Goal: Answer question/provide support: Answer question/provide support

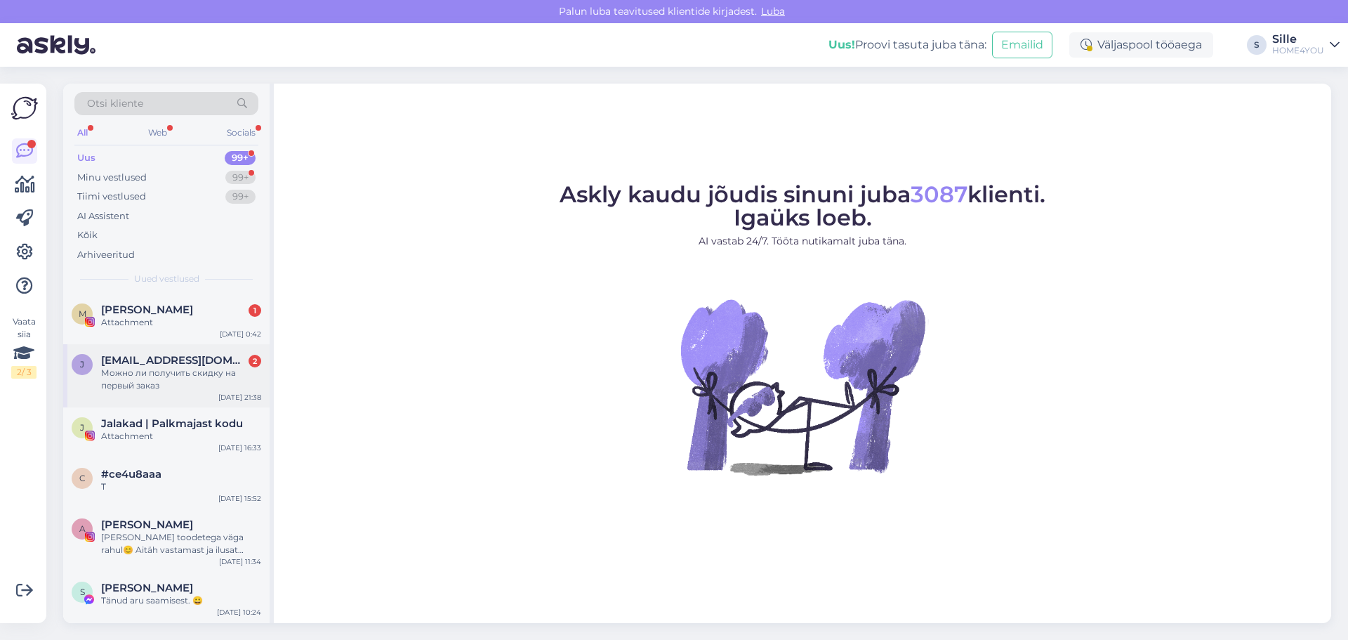
click at [201, 362] on span "[EMAIL_ADDRESS][DOMAIN_NAME]" at bounding box center [174, 360] width 146 height 13
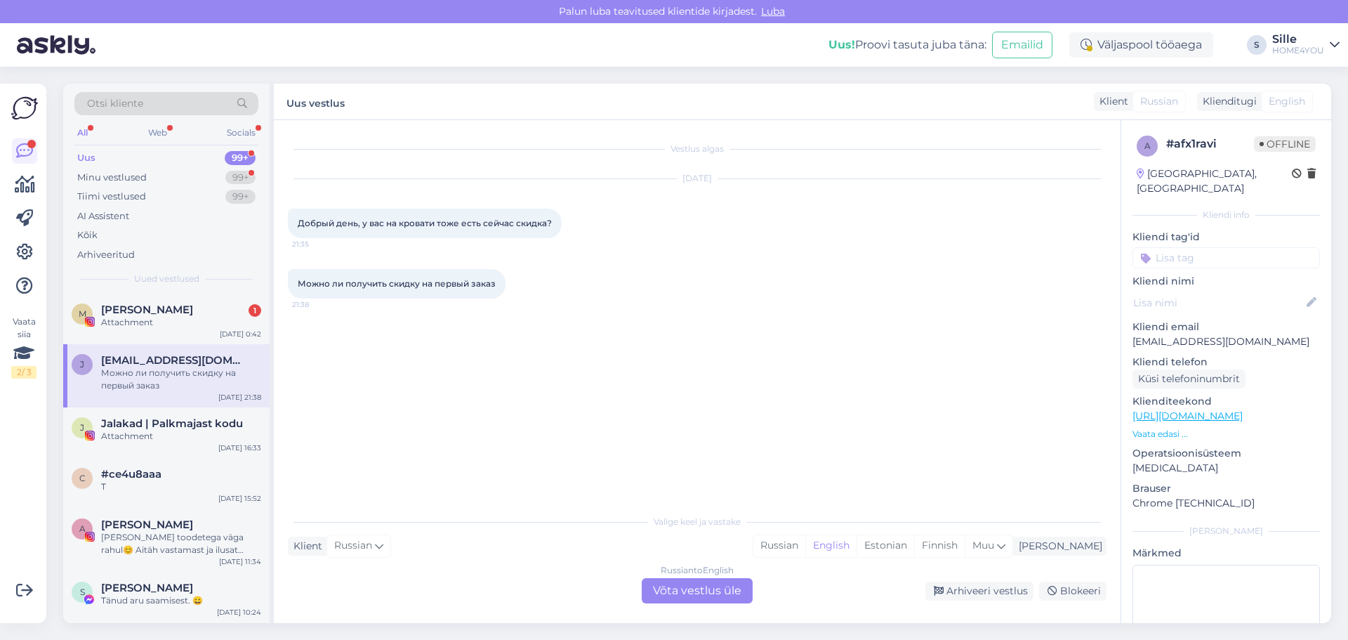
click at [699, 591] on div "Russian to English Võta vestlus üle" at bounding box center [697, 590] width 111 height 25
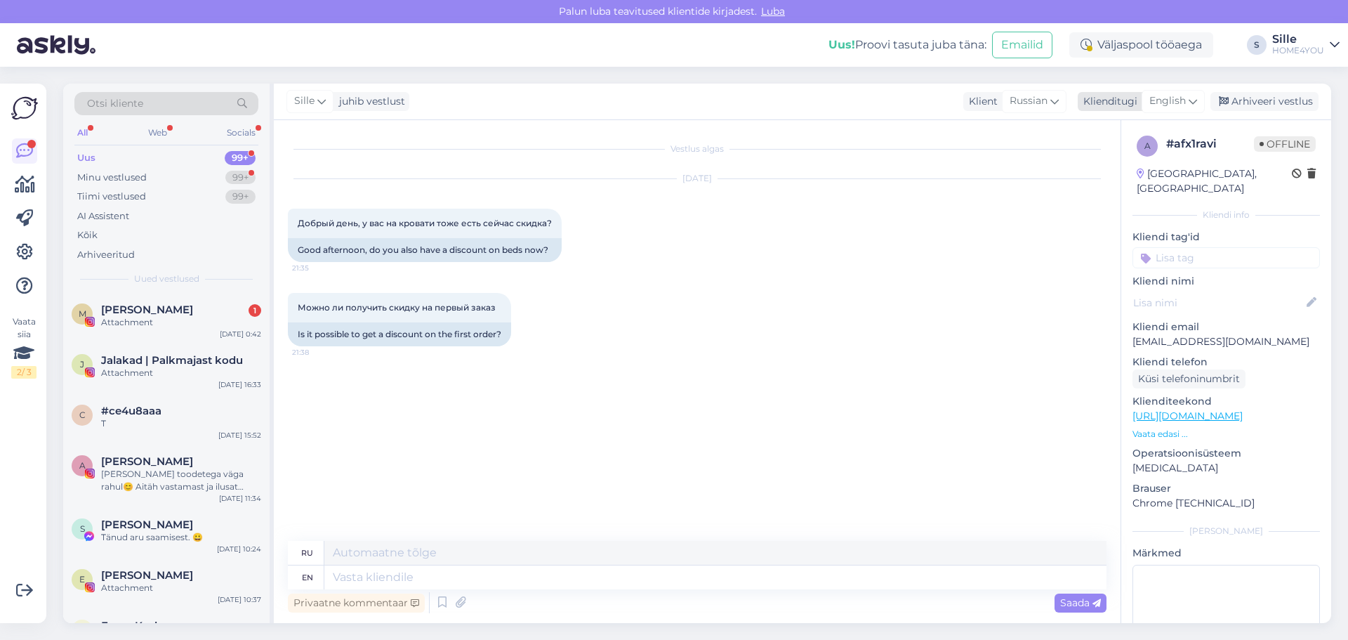
click at [1175, 102] on span "English" at bounding box center [1168, 100] width 37 height 15
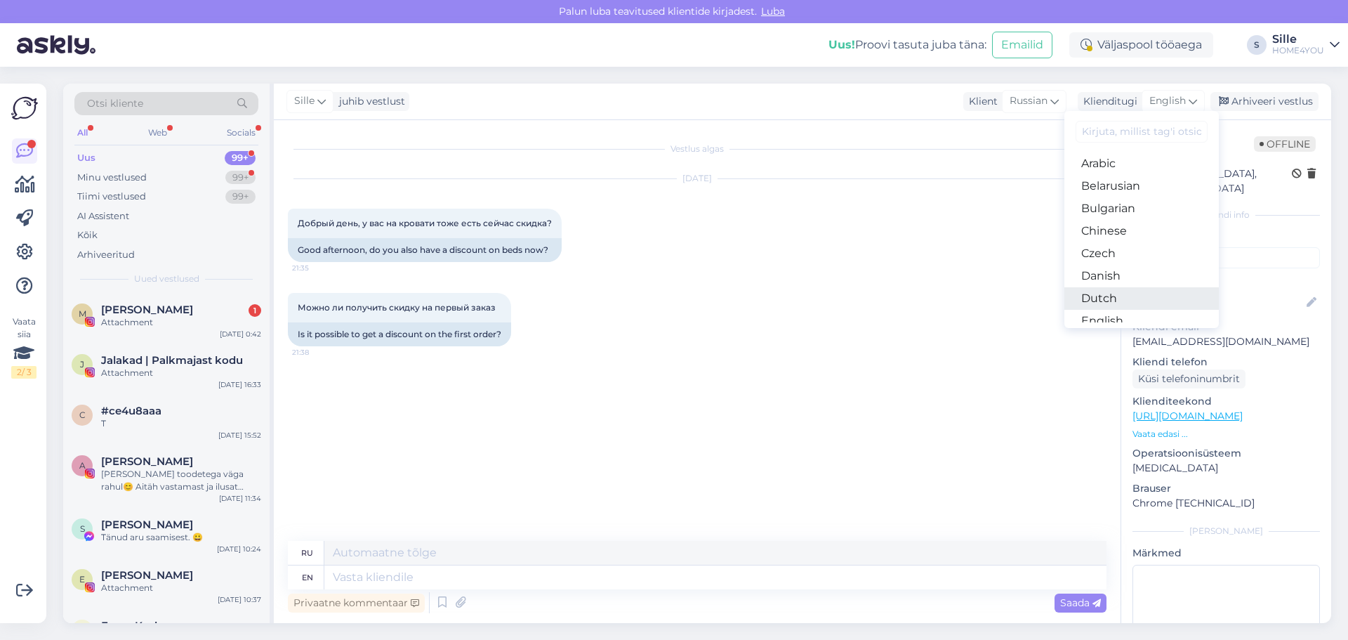
scroll to position [70, 0]
click at [1095, 276] on link "Estonian" at bounding box center [1142, 273] width 154 height 22
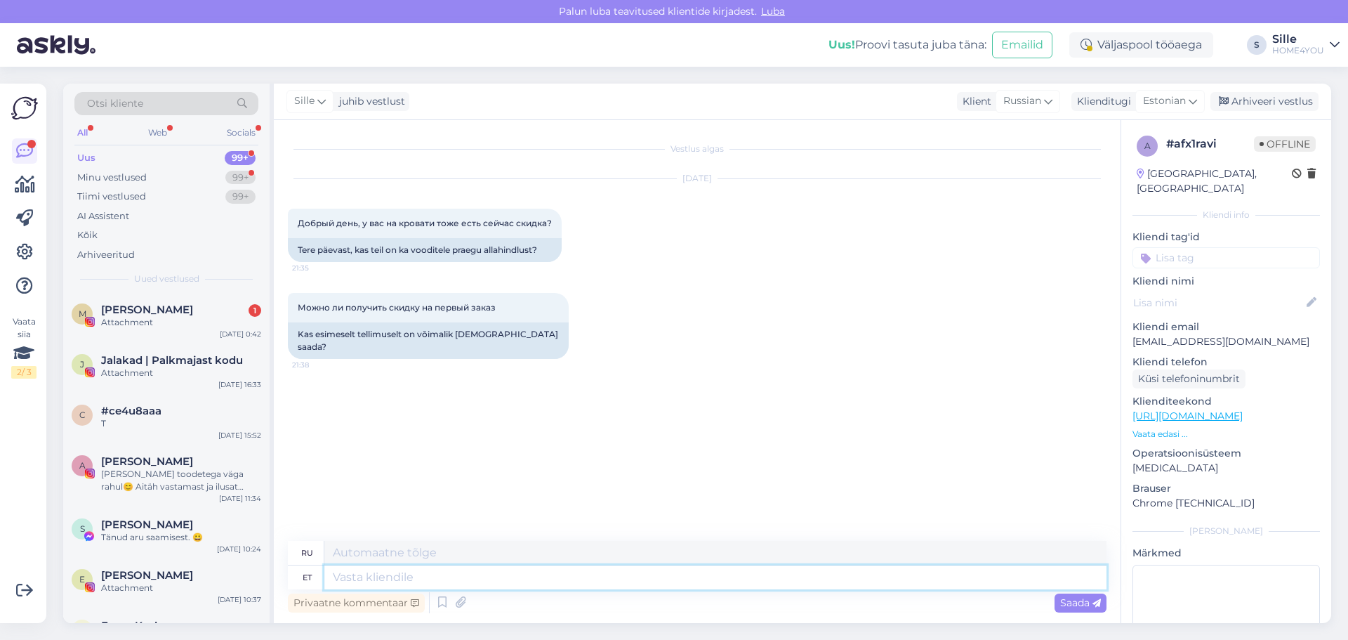
click at [492, 588] on textarea at bounding box center [715, 577] width 782 height 24
click at [549, 578] on textarea at bounding box center [715, 577] width 782 height 24
type textarea "Tere,"
type textarea "Привет"
type textarea "Tere,"
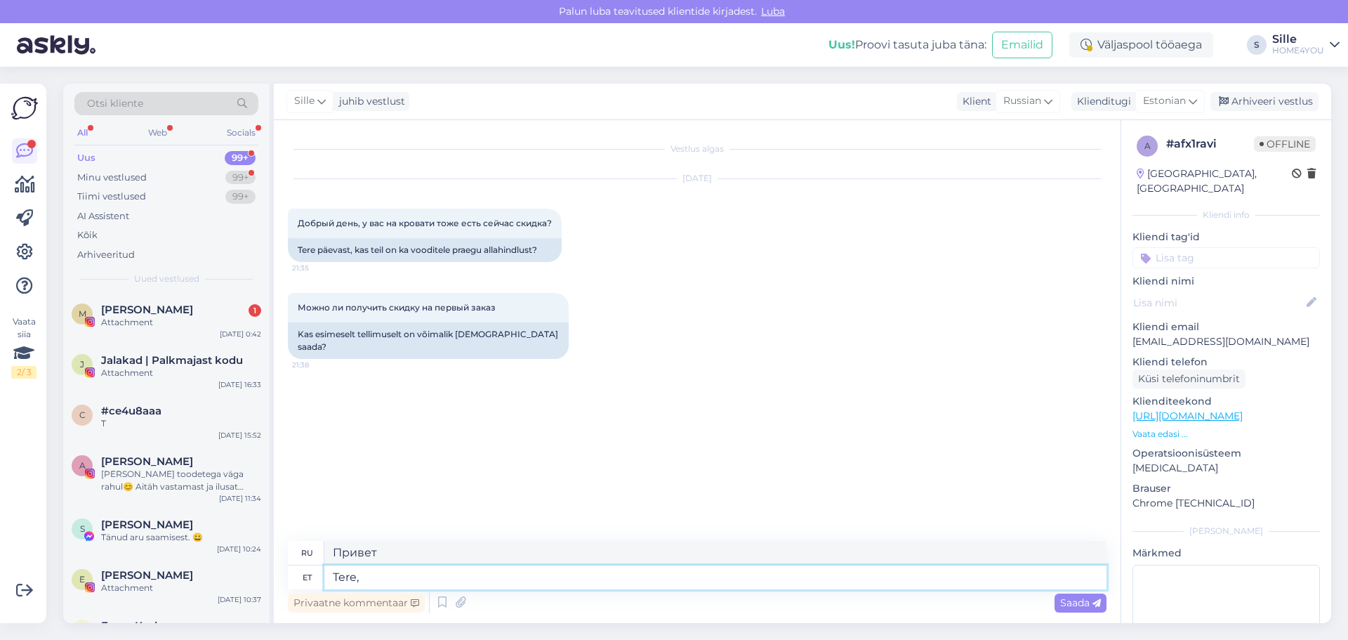
type textarea "Привет,"
type textarea "Tere, kahjuks"
type textarea "Здравствуйте, к сожалению."
type textarea "Tere, kahjuks [PERSON_NAME]"
type textarea "Здравствуйте, к сожалению, на данный момент"
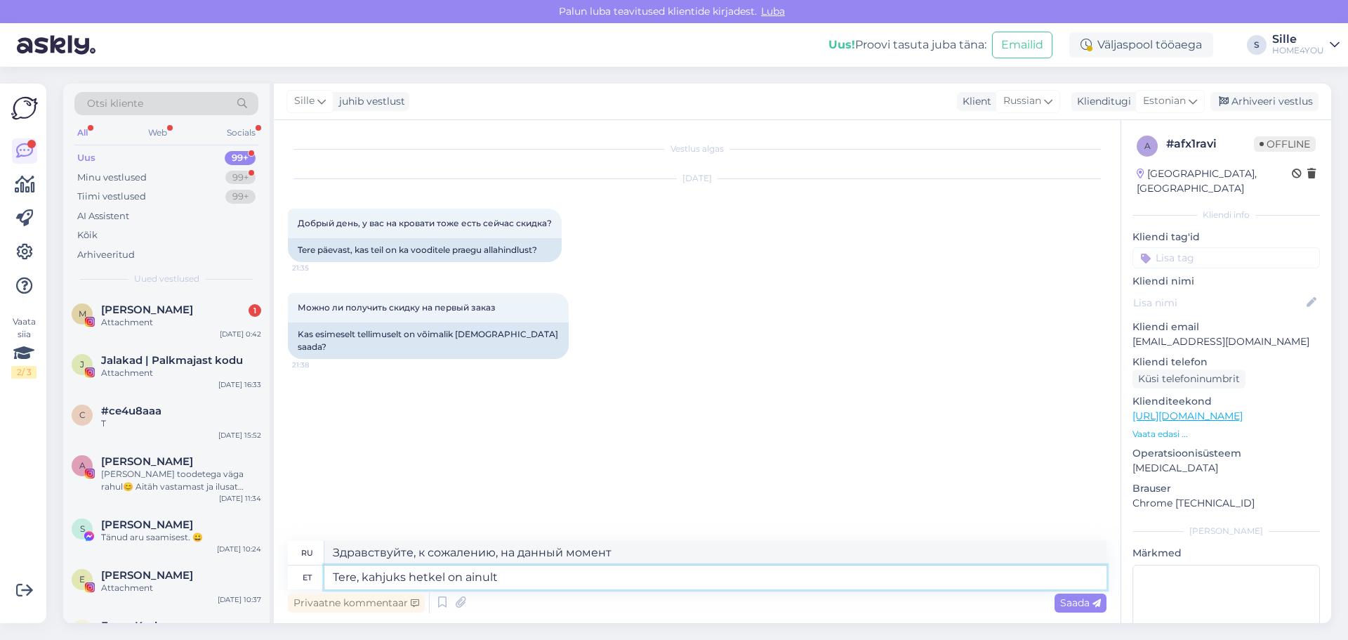
type textarea "Tere, kahjuks hetkel on ainult"
type textarea "Здравствуйте, к сожалению, на данный момент есть только"
type textarea "Tere, kahjuks hetkel on ainult Slee"
type textarea "Здравствуйте, к сожалению, на данный момент есть только Сли."
type textarea "Tere, kahjuks hetkel on ainult Sleepwelli"
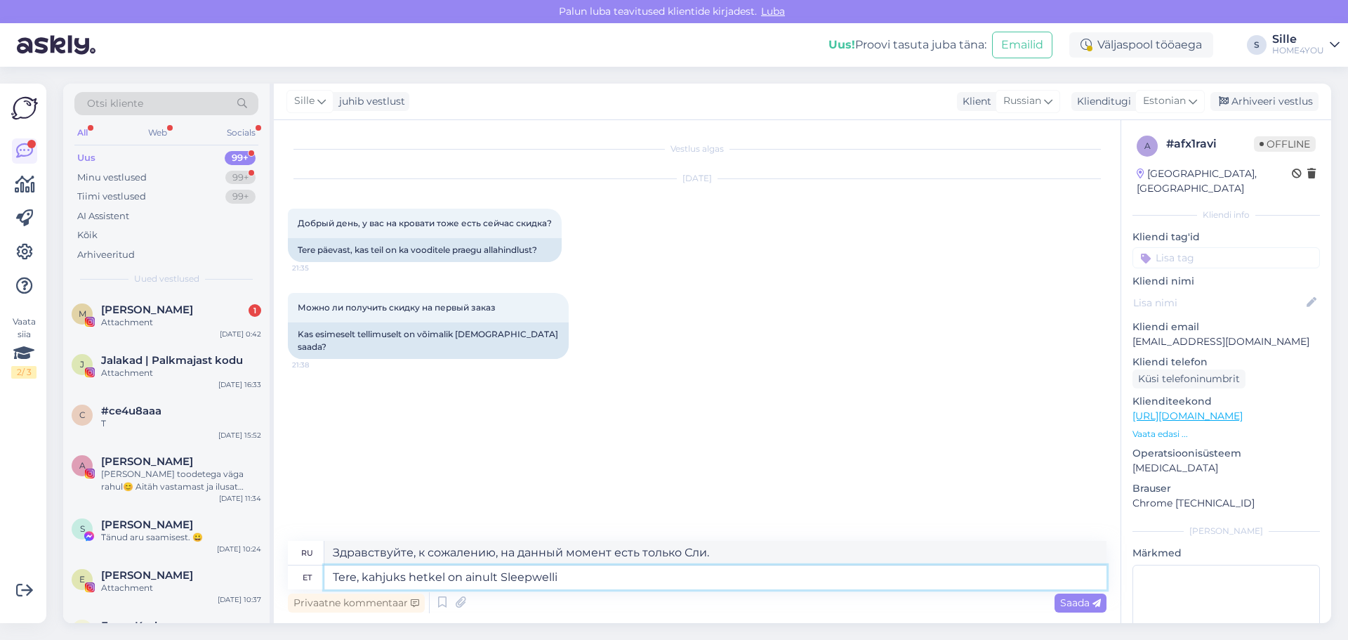
type textarea "Здравствуйте, к сожалению, на данный момент есть только Sleepwell."
type textarea "Tere, kahjuks hetkel on ainult Sleepwelli voodi"
type textarea "Здравствуйте, к сожалению, на данный момент у нас есть только кровать Sleepwell."
type textarea "Tere, kahjuks hetkel on ainult Sleepwelli vooditel a"
type textarea "Здравствуйте, к сожалению, на данный момент есть только кровати Sleepwell."
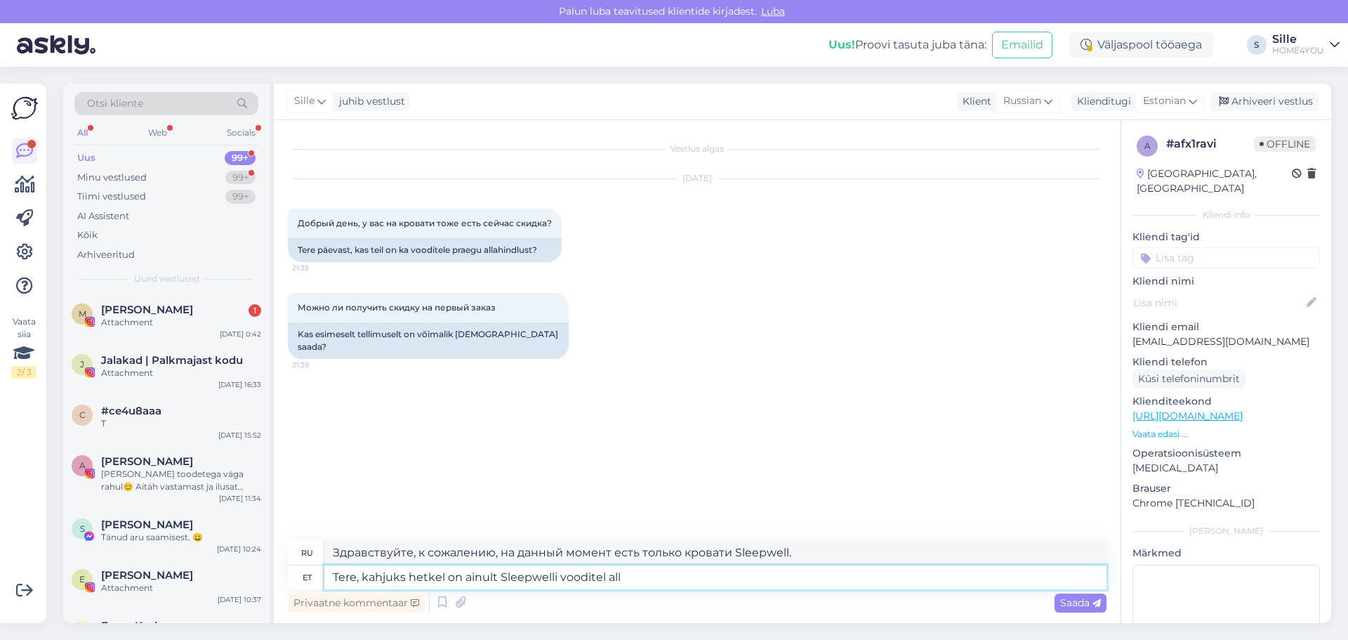
type textarea "Tere, kahjuks hetkel on ainult Sleepwelli vooditel alla"
type textarea "Здравствуйте, к сожалению, на данный момент только кровати Sleepwell имеют пухо…"
type textarea "Tere, kahjuks hetkel on ainult Sleepwelli vooditel allahindlu"
type textarea "Здравствуйте, к сожалению, в настоящее время в продаже имеются только кровати S…"
type textarea "Tere, kahjuks hetkel on ainult Sleepwelli vooditel allahindlus"
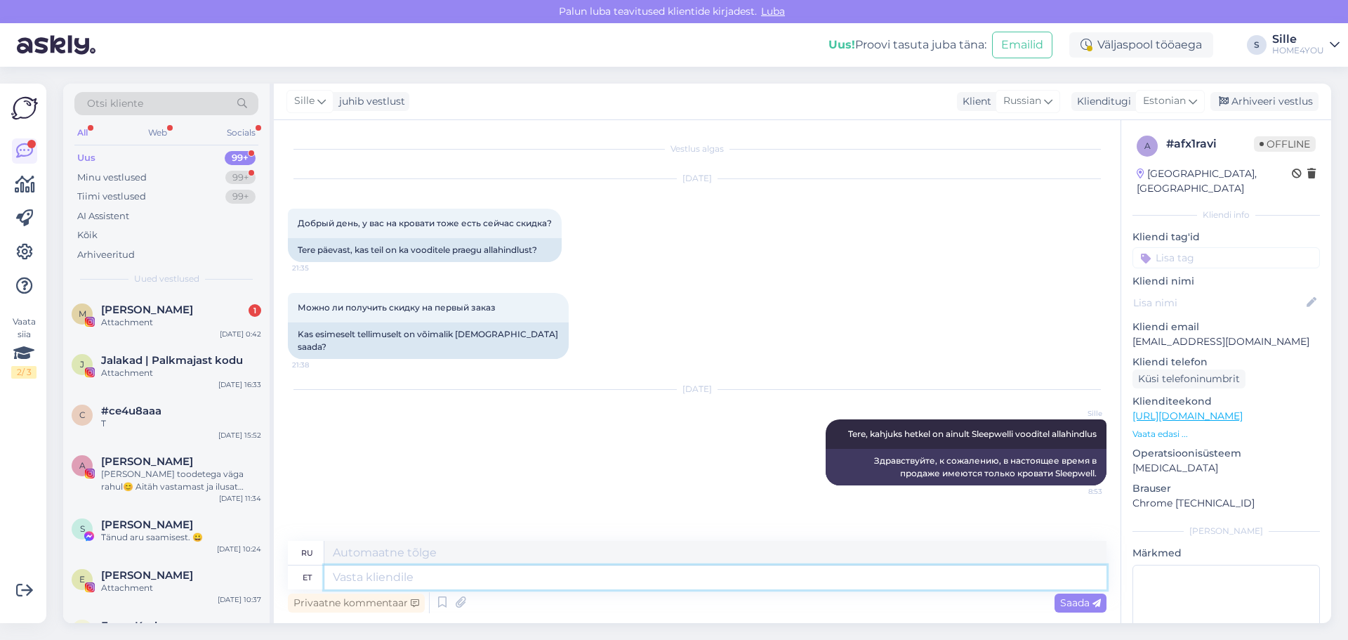
paste textarea "[URL][DOMAIN_NAME]"
type textarea "[URL][DOMAIN_NAME]"
click at [1067, 603] on span "Saada" at bounding box center [1080, 602] width 41 height 13
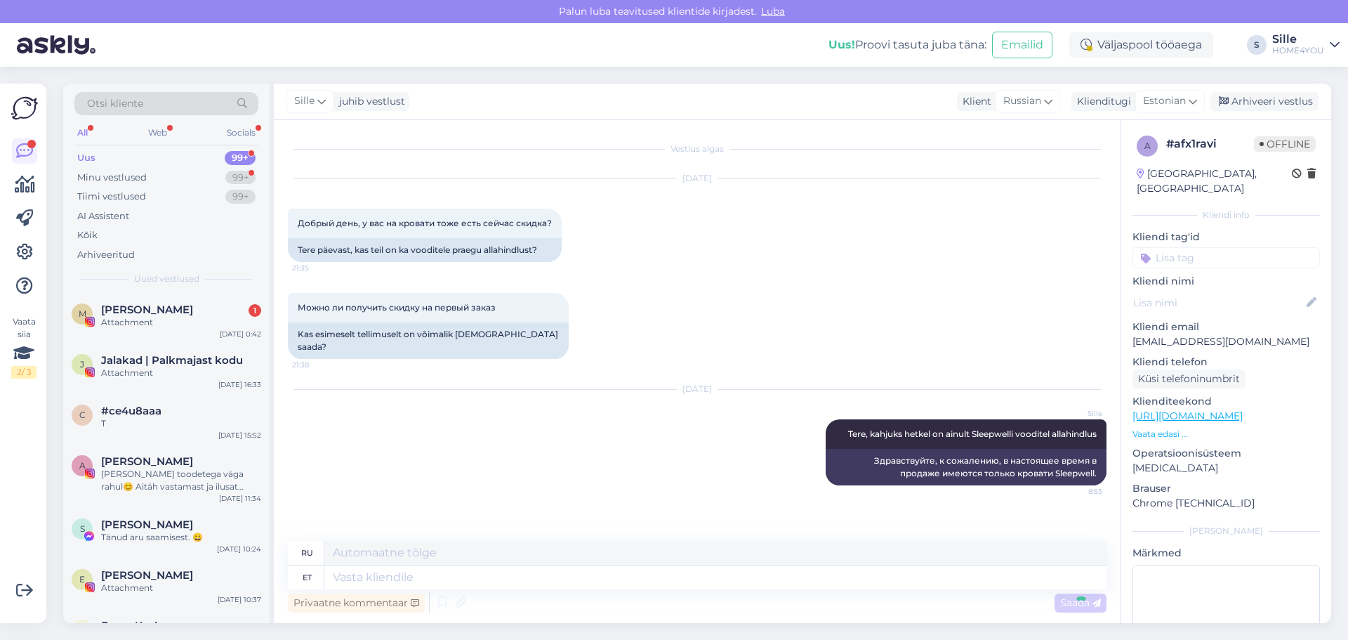
scroll to position [70, 0]
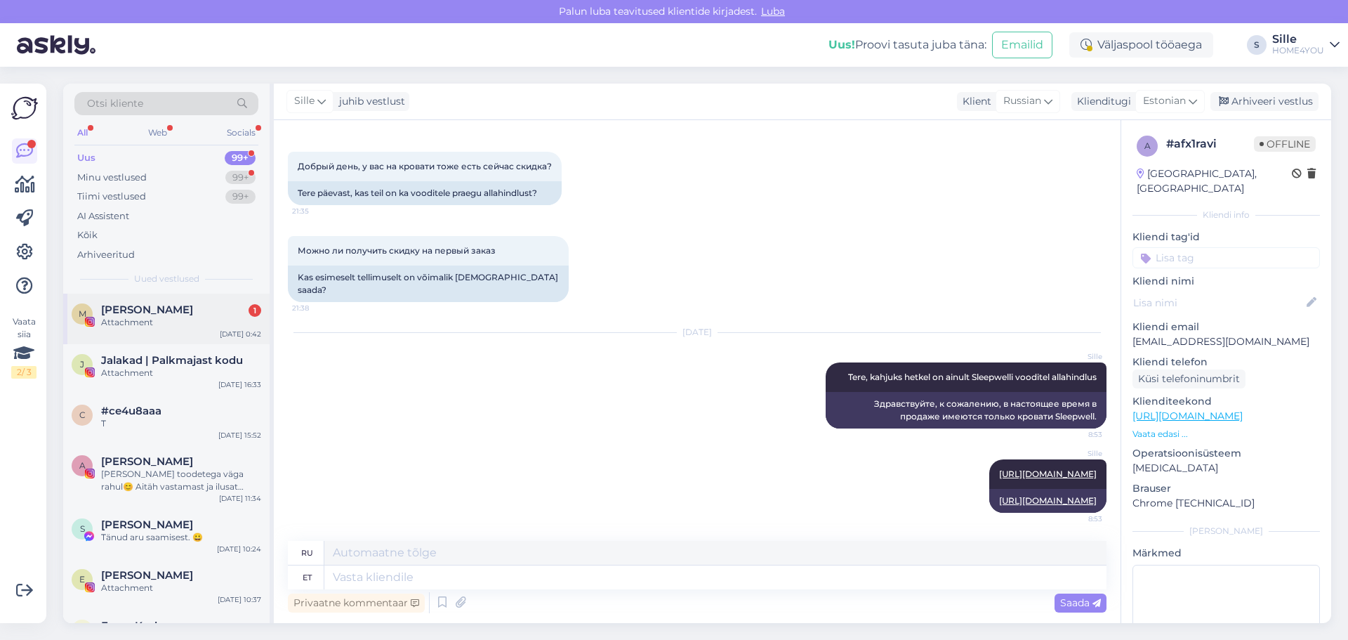
click at [150, 321] on div "Attachment" at bounding box center [181, 322] width 160 height 13
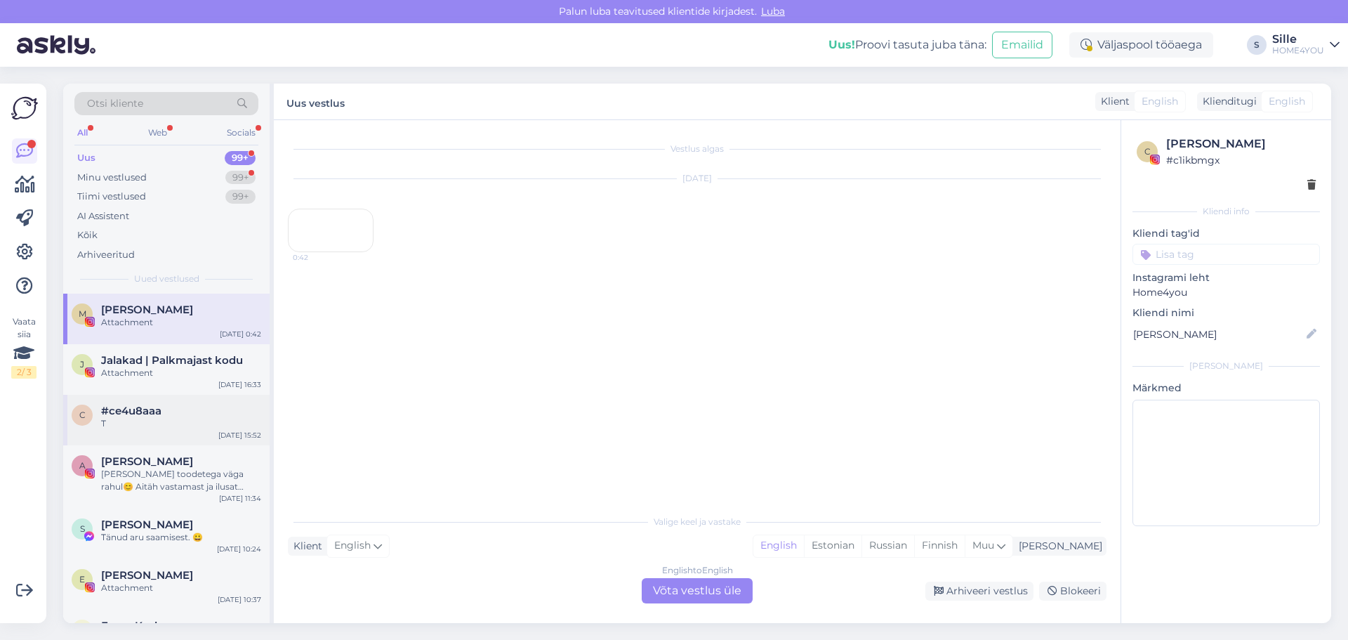
click at [157, 419] on div "T" at bounding box center [181, 423] width 160 height 13
